Goal: Navigation & Orientation: Find specific page/section

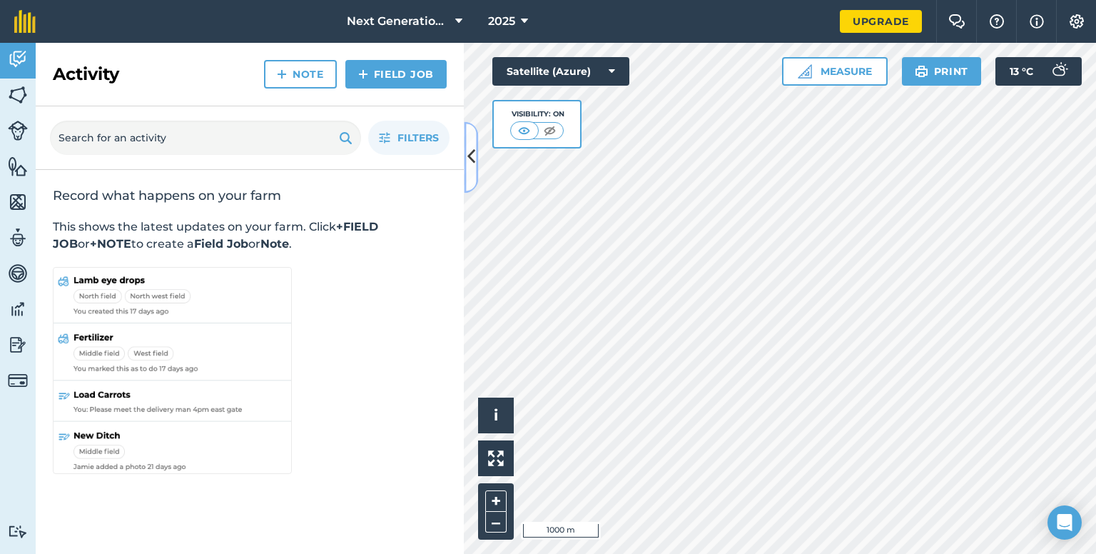
click at [475, 146] on icon at bounding box center [471, 157] width 8 height 25
